Goal: Information Seeking & Learning: Learn about a topic

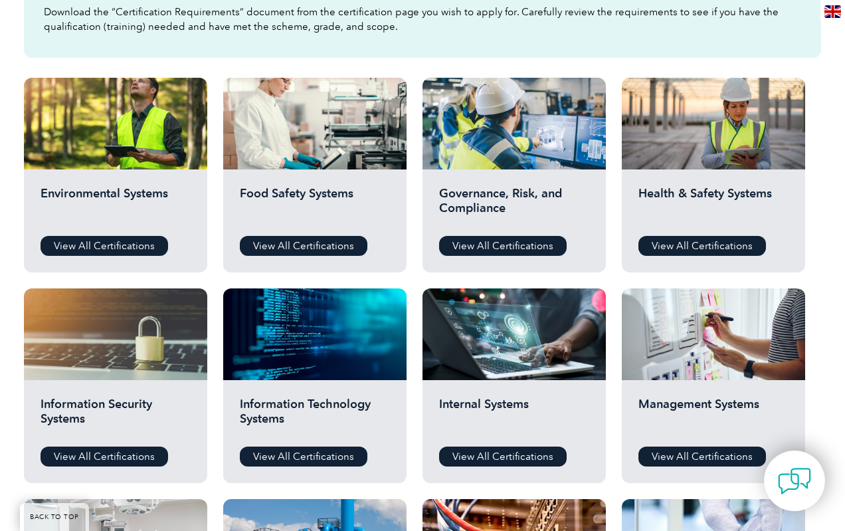
scroll to position [437, 0]
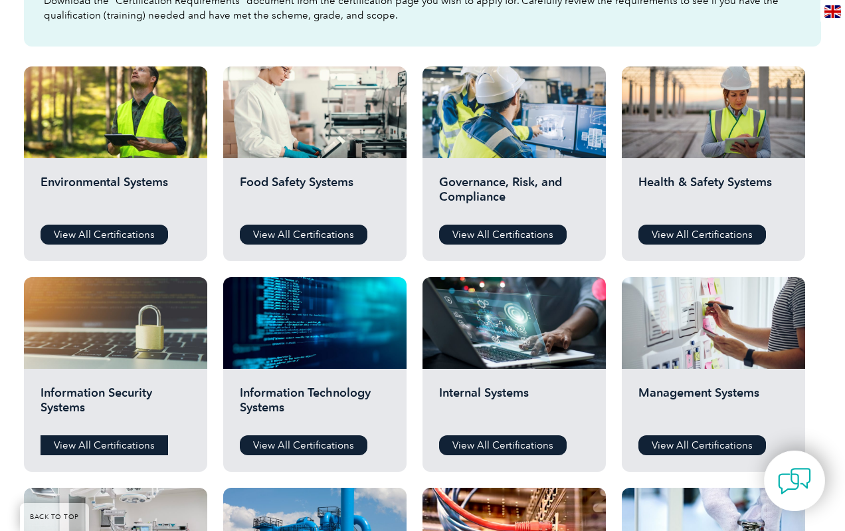
click at [96, 450] on link "View All Certifications" at bounding box center [105, 445] width 128 height 20
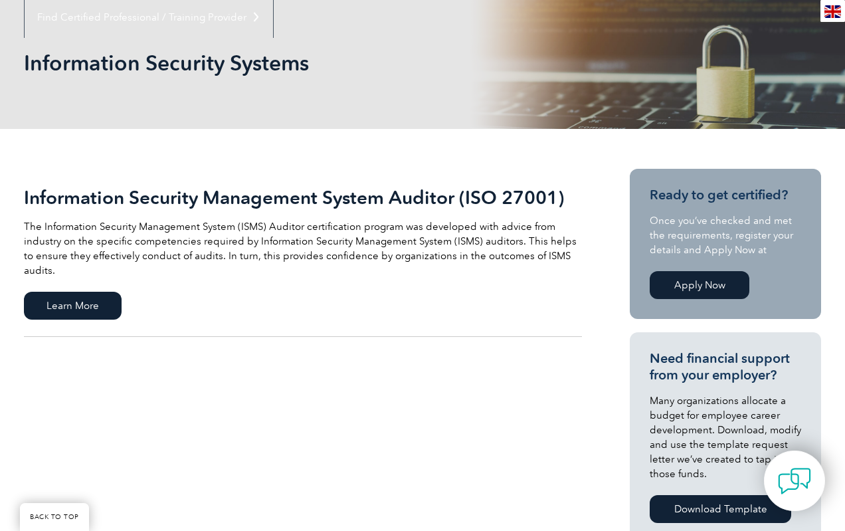
scroll to position [152, 0]
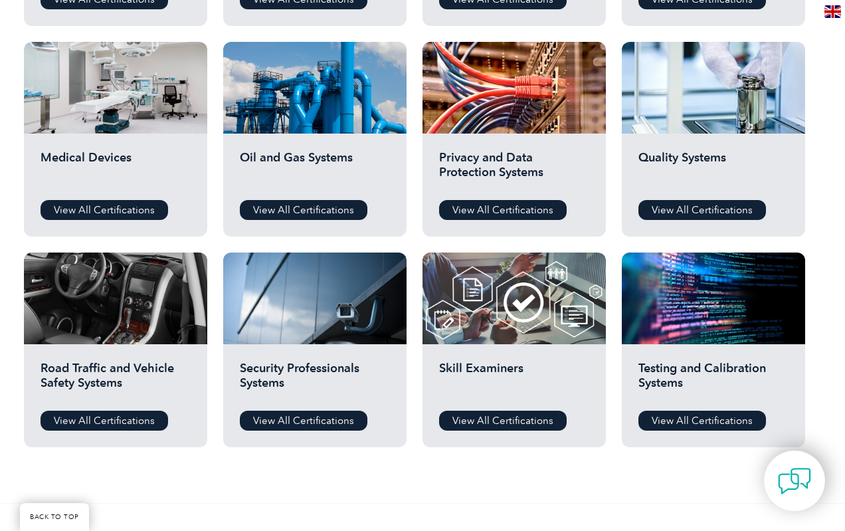
scroll to position [981, 0]
